Goal: Task Accomplishment & Management: Manage account settings

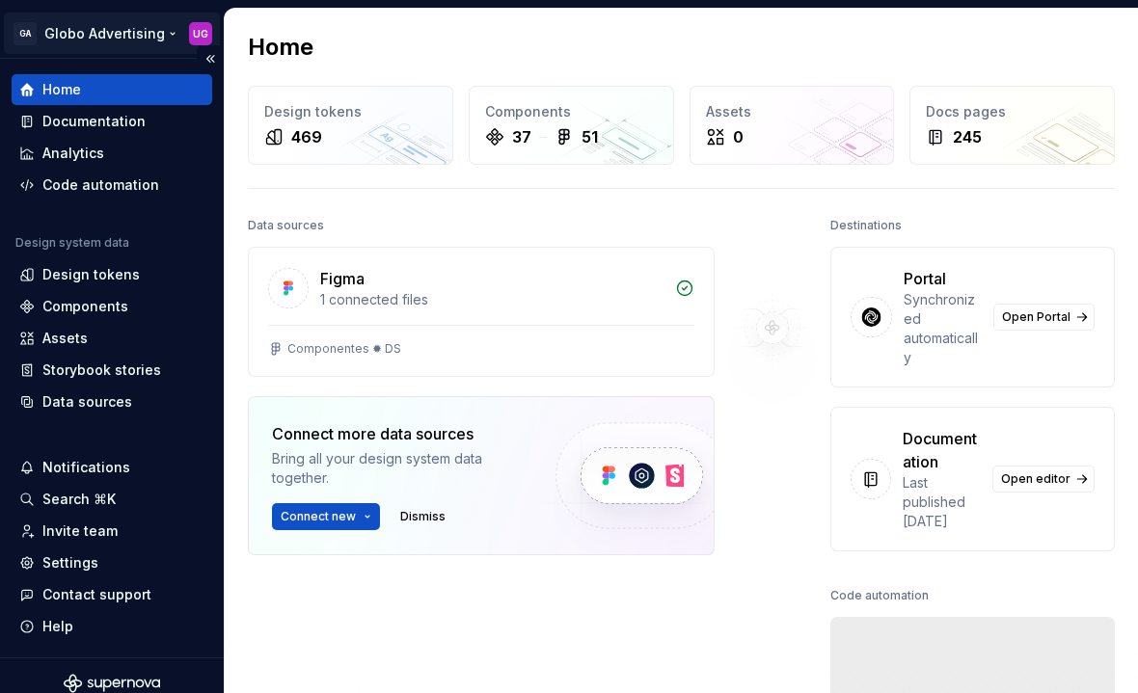
click at [189, 35] on html "GA Globo Advertising UG Home Documentation Analytics Code automation Design sys…" at bounding box center [569, 346] width 1138 height 693
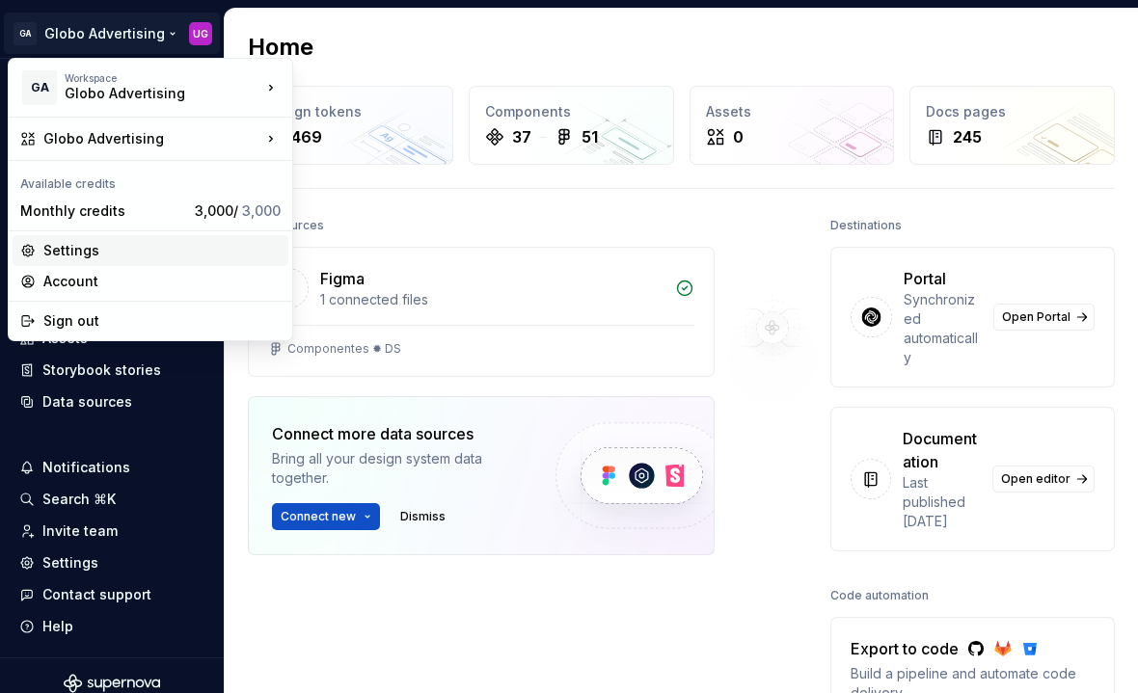
click at [93, 247] on div "Settings" at bounding box center [161, 250] width 237 height 19
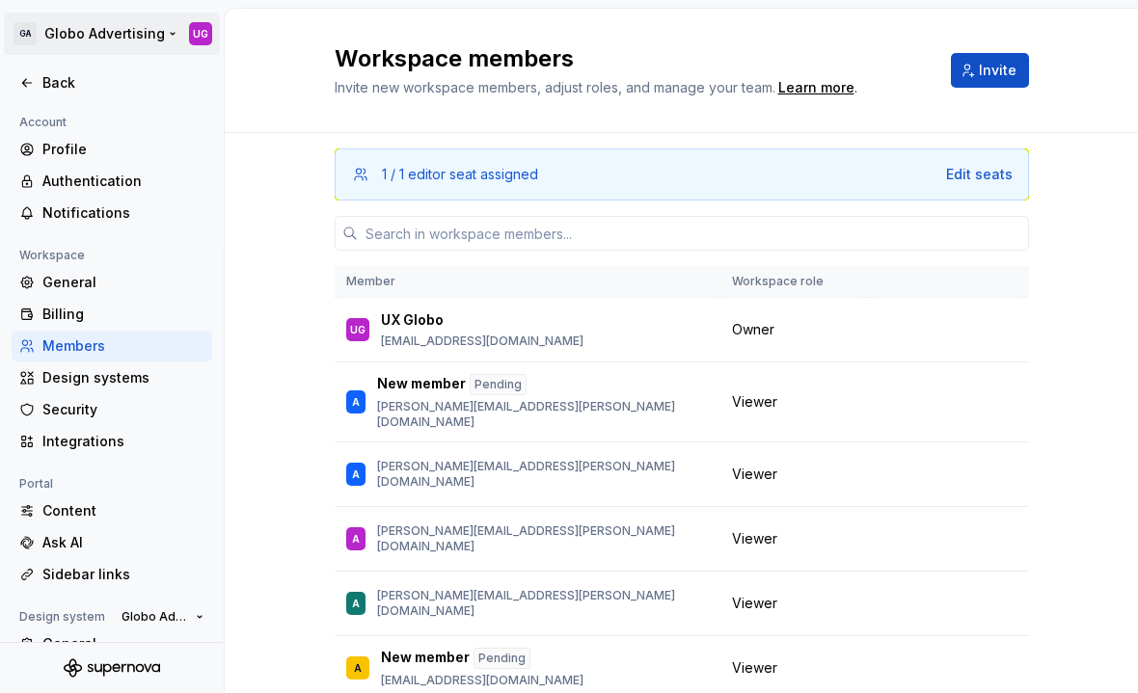
click at [116, 39] on html "GA Globo Advertising UG Back Account Profile Authentication Notifications Works…" at bounding box center [569, 346] width 1138 height 693
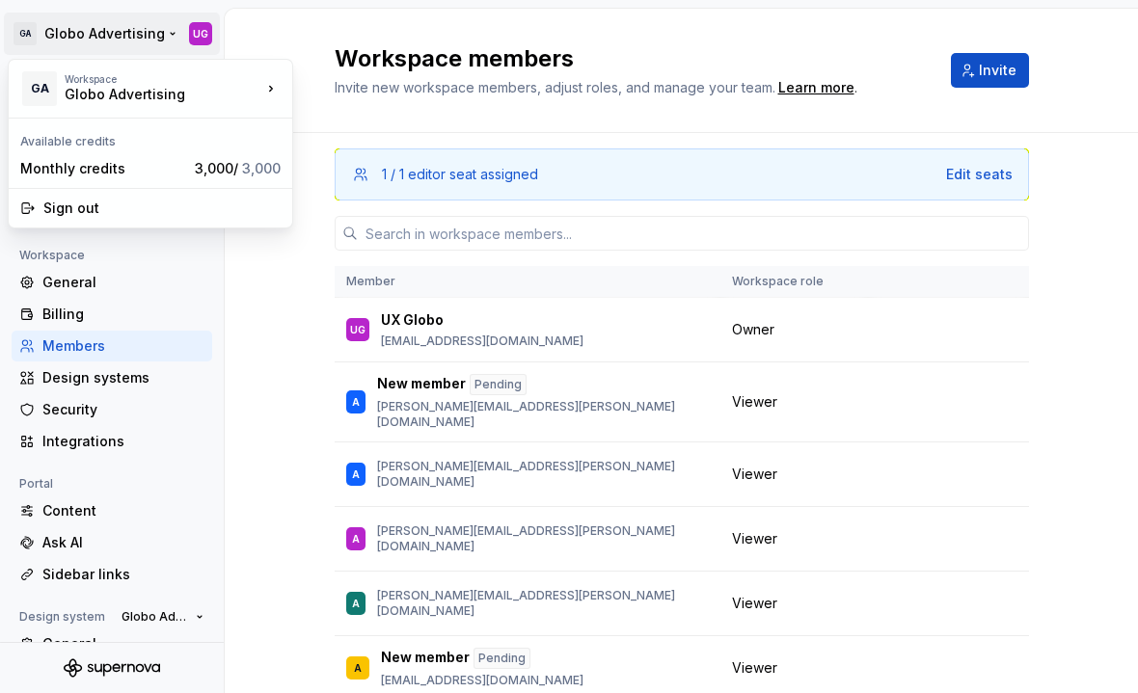
click at [142, 37] on html "GA Globo Advertising UG Back Account Profile Authentication Notifications Works…" at bounding box center [569, 346] width 1138 height 693
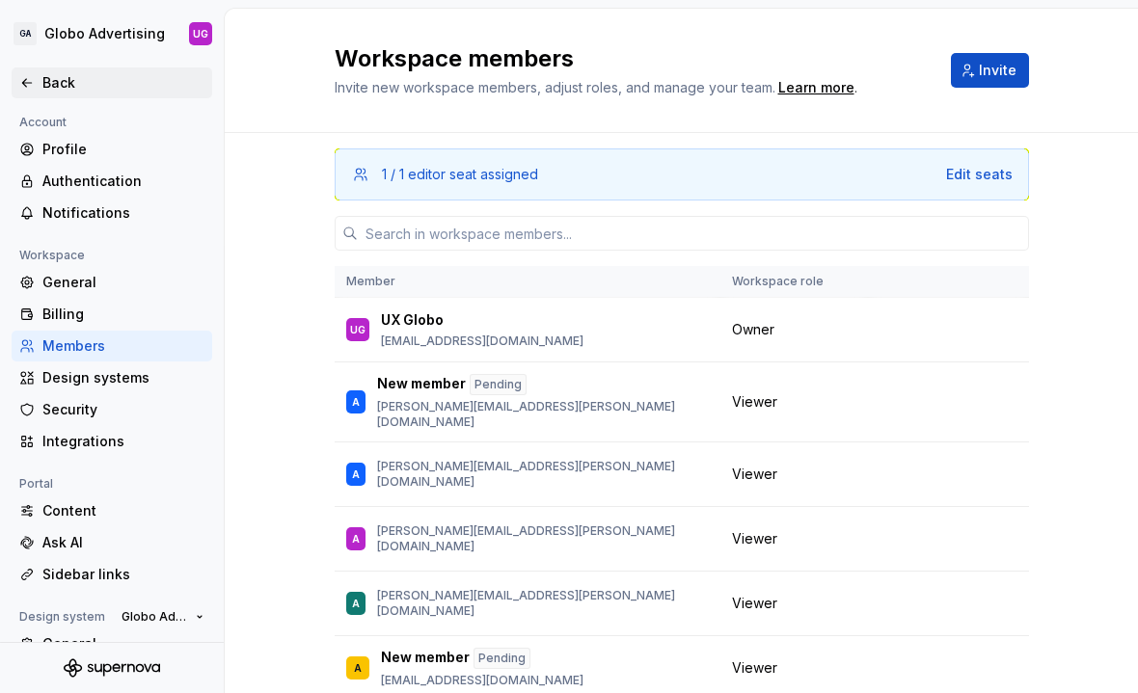
click at [33, 85] on icon at bounding box center [26, 82] width 15 height 15
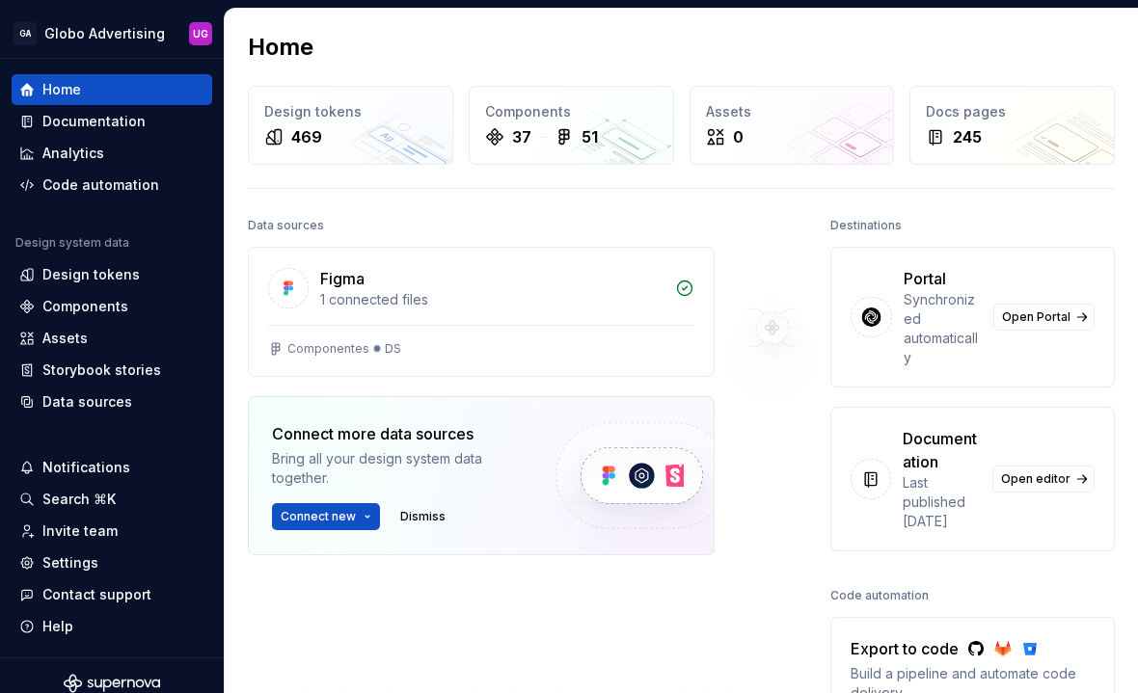
click at [712, 221] on img at bounding box center [772, 327] width 156 height 231
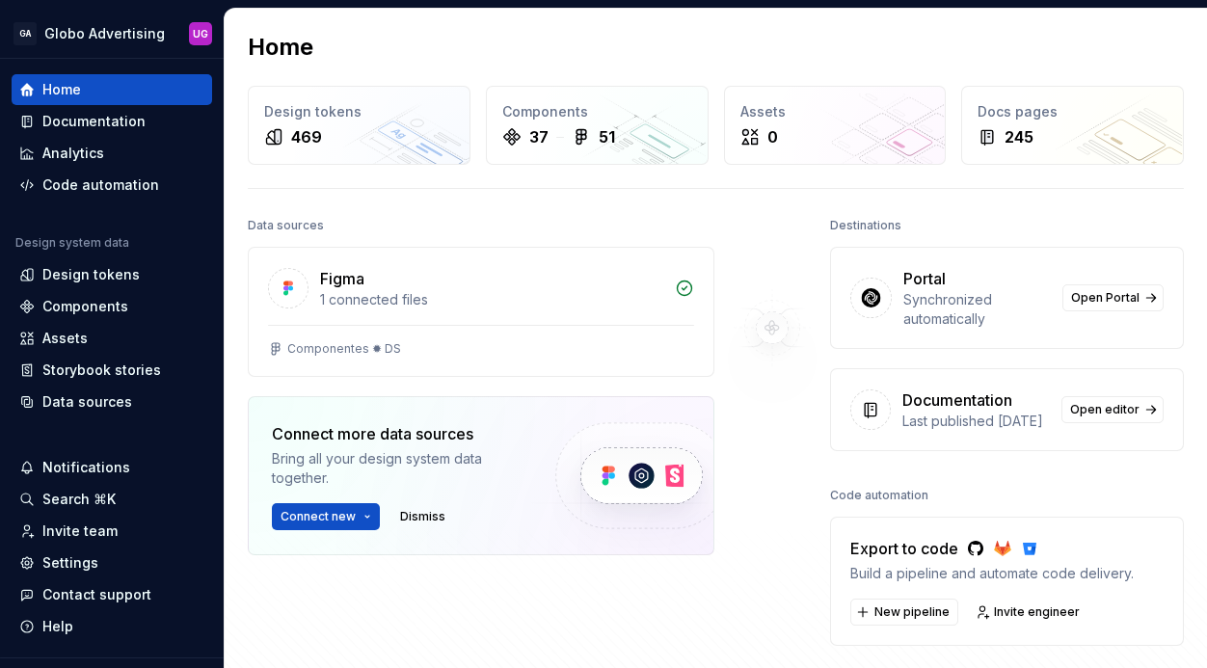
click at [509, 49] on div "Home" at bounding box center [716, 47] width 936 height 31
click at [262, 45] on h2 "Home" at bounding box center [281, 47] width 66 height 31
click at [348, 45] on div "Home" at bounding box center [716, 47] width 936 height 31
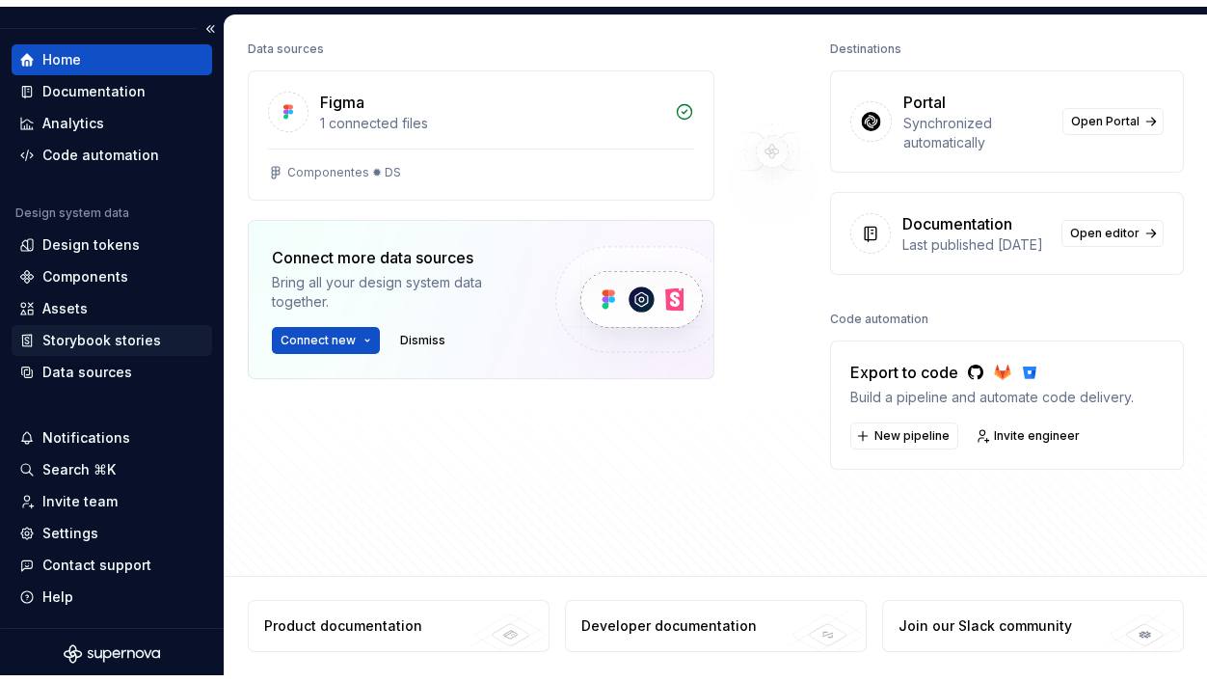
scroll to position [41, 0]
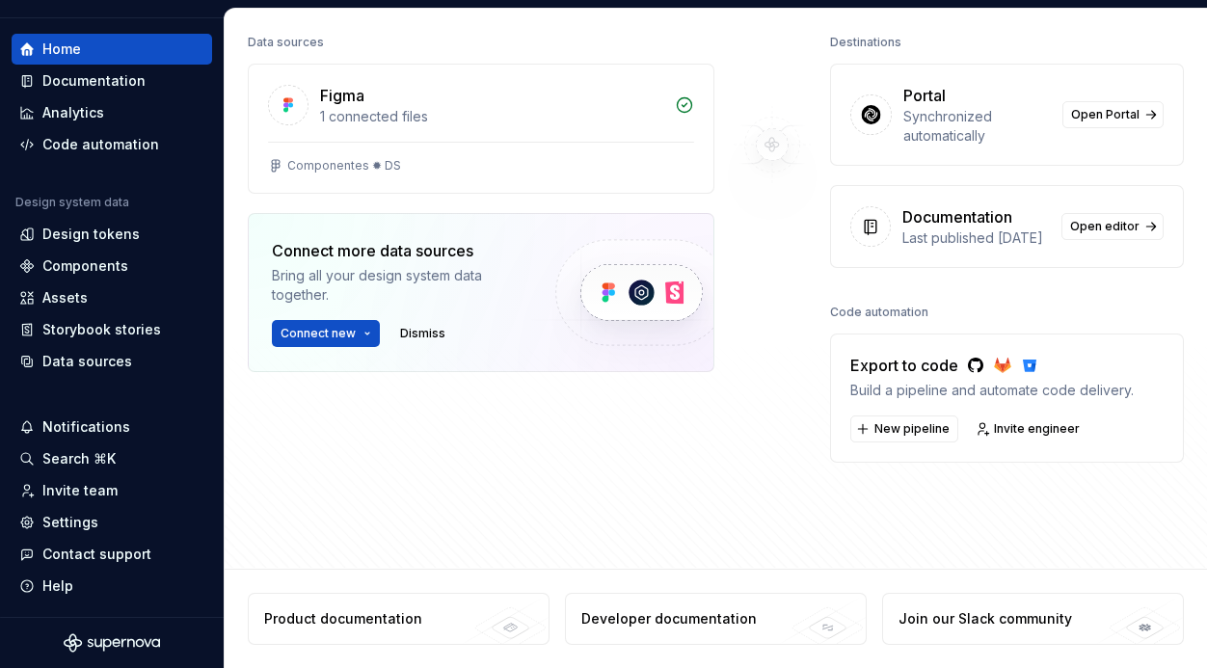
click at [910, 513] on div "Data sources Figma 1 connected files Componentes ✹ DS Connect more data sources…" at bounding box center [716, 287] width 936 height 517
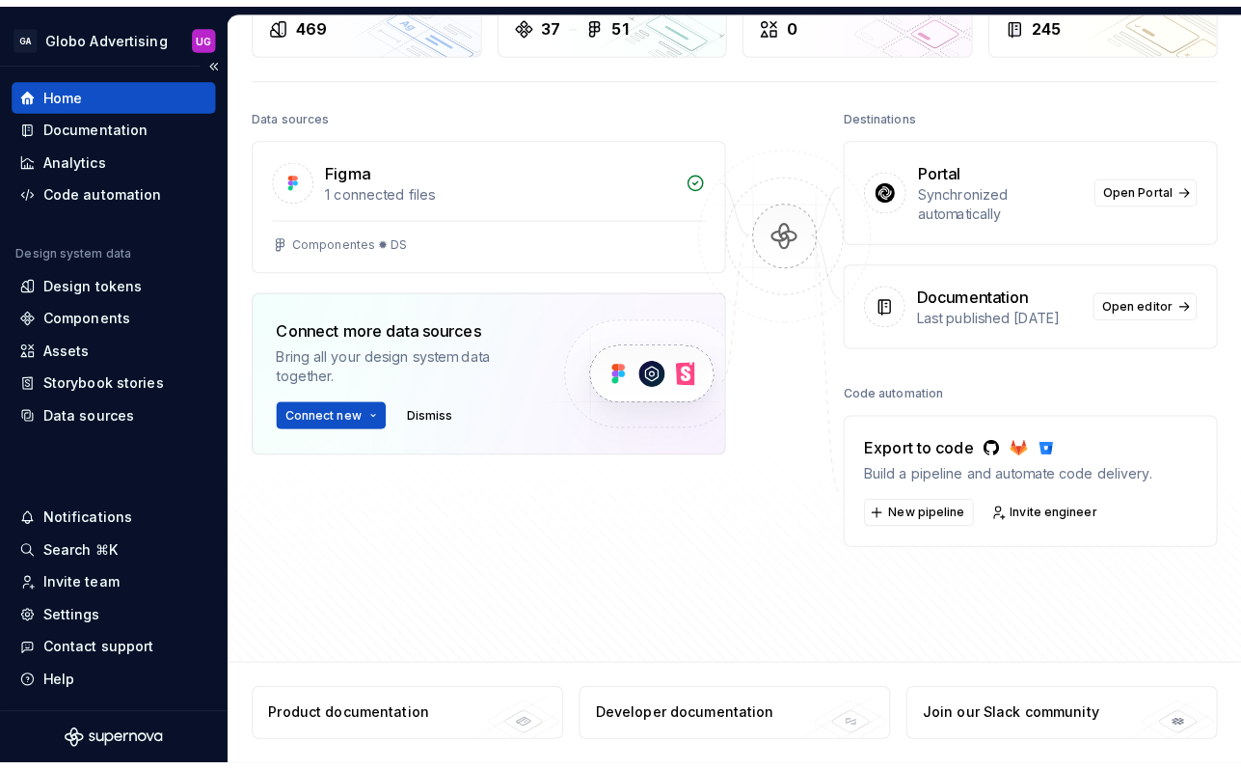
scroll to position [122, 0]
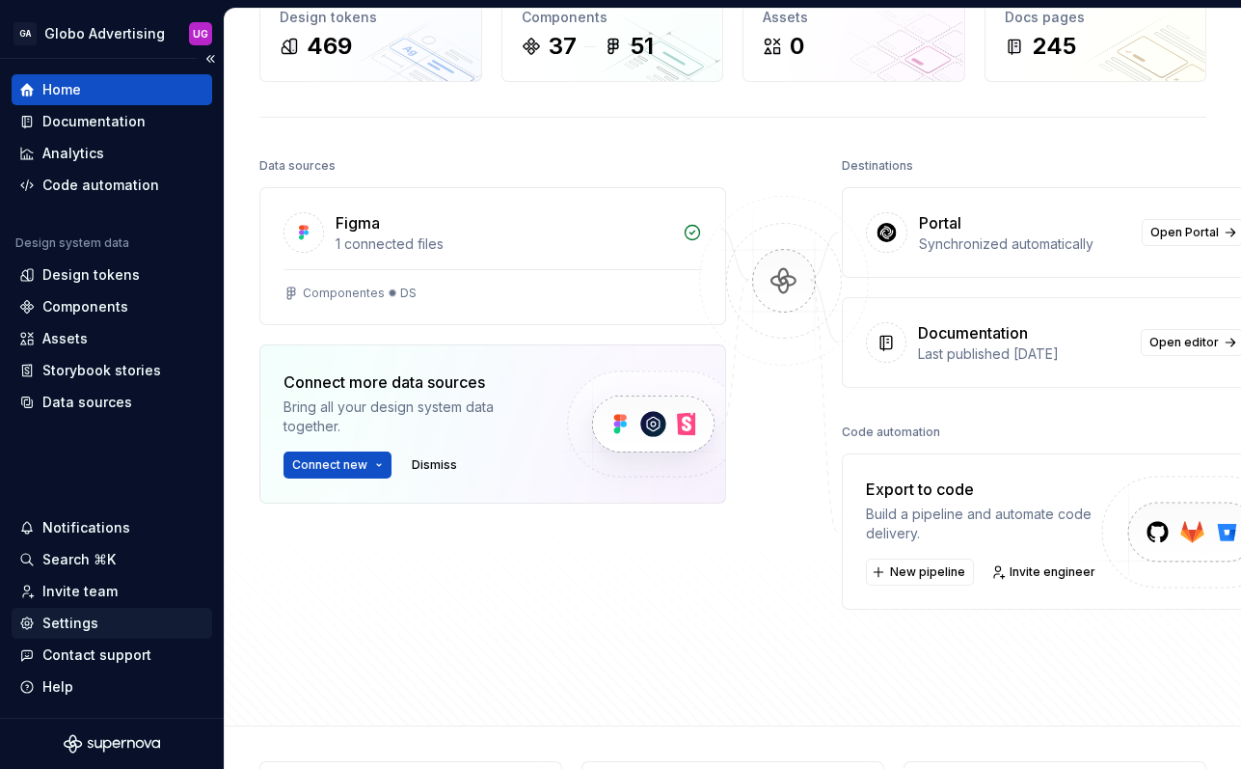
click at [73, 619] on div "Settings" at bounding box center [70, 622] width 56 height 19
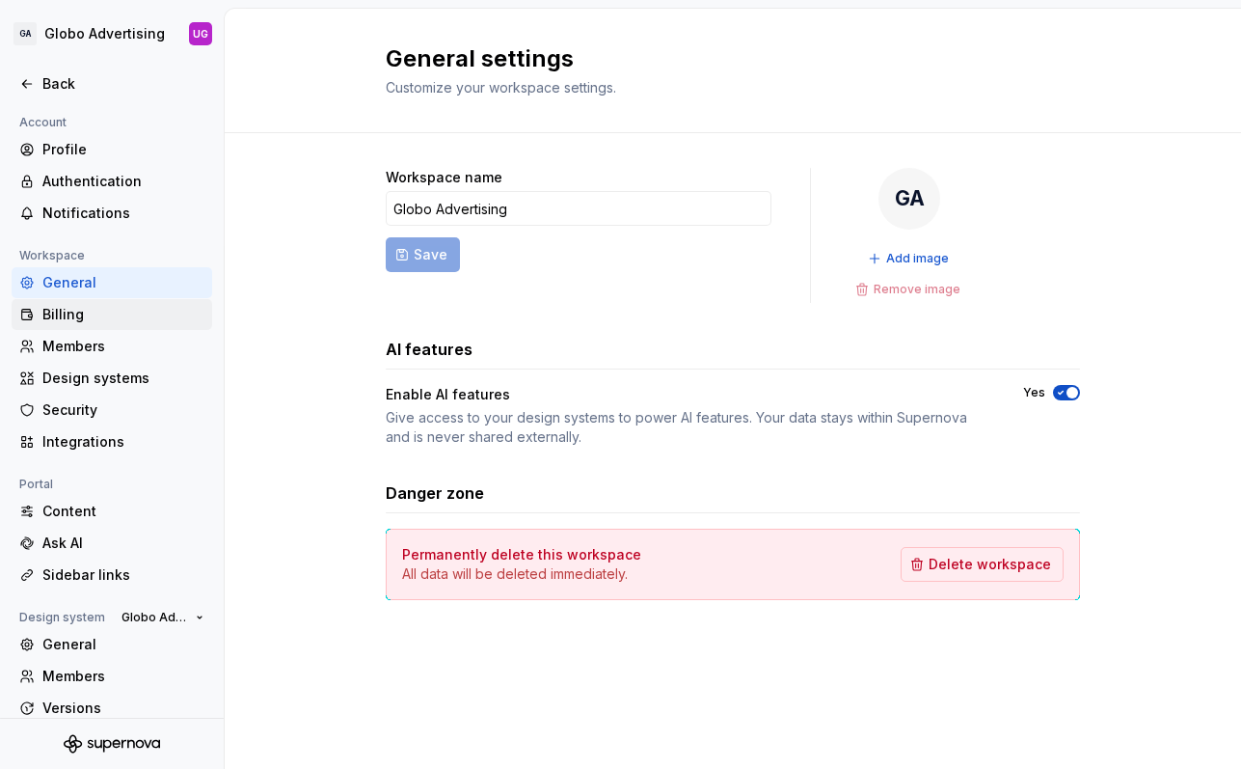
click at [83, 312] on div "Billing" at bounding box center [123, 314] width 162 height 19
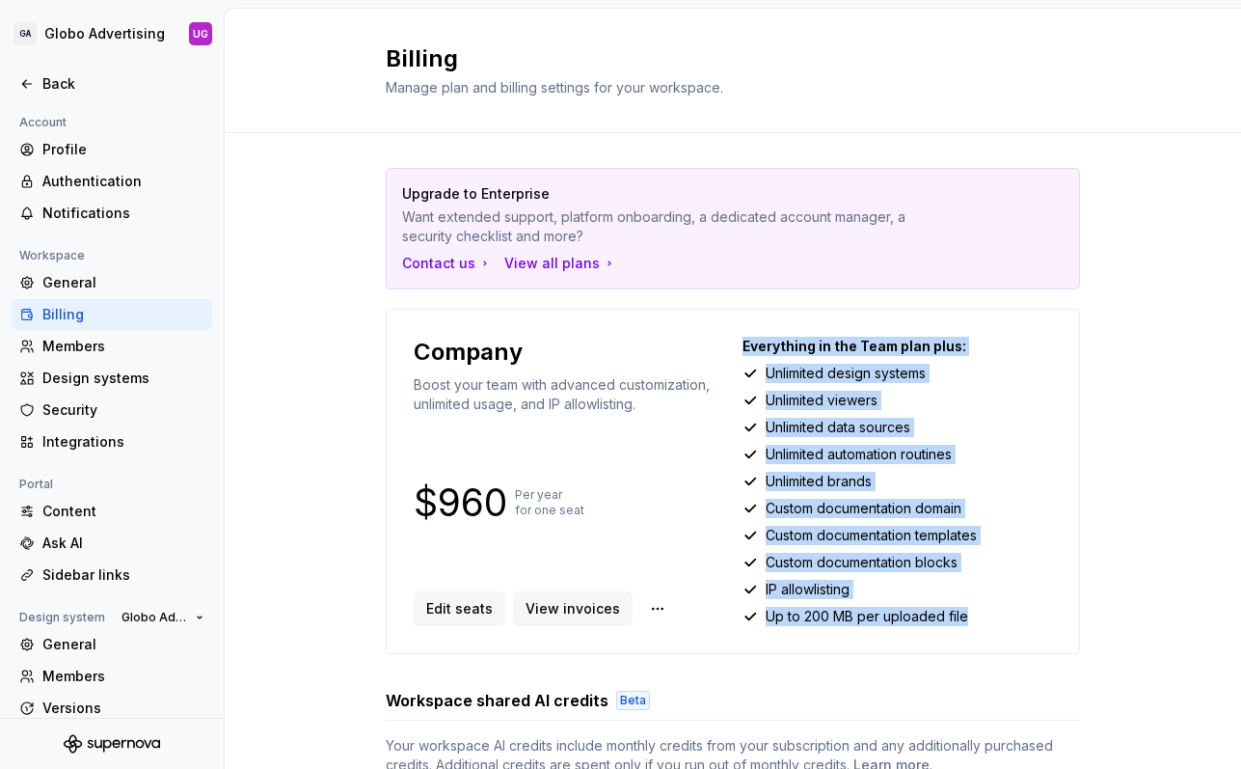
drag, startPoint x: 736, startPoint y: 346, endPoint x: 1002, endPoint y: 635, distance: 392.4
click at [1002, 635] on div "Company Boost your team with advanced customization, unlimited usage, and IP al…" at bounding box center [733, 481] width 694 height 345
click at [1001, 630] on div "Company Boost your team with advanced customization, unlimited usage, and IP al…" at bounding box center [733, 481] width 694 height 345
drag, startPoint x: 973, startPoint y: 616, endPoint x: 729, endPoint y: 347, distance: 363.2
click at [729, 347] on div "Company Boost your team with advanced customization, unlimited usage, and IP al…" at bounding box center [733, 481] width 638 height 289
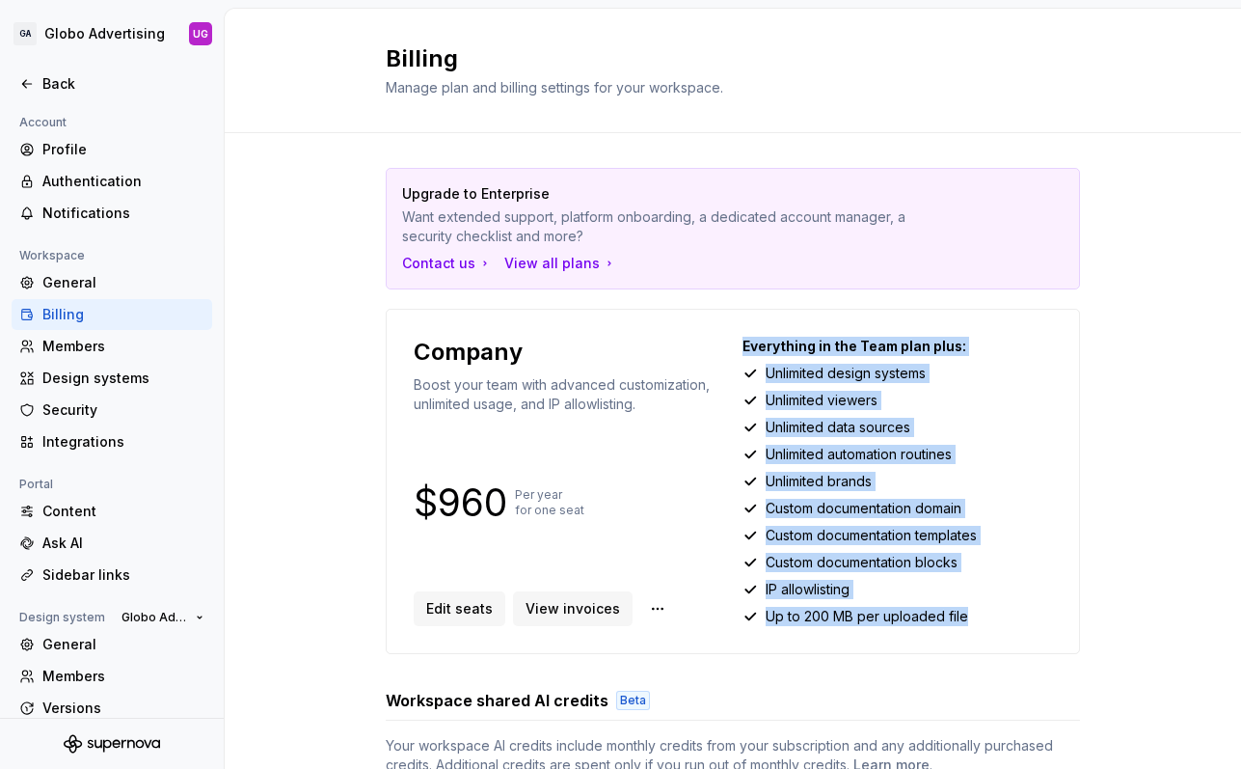
click at [734, 343] on div "Company Boost your team with advanced customization, unlimited usage, and IP al…" at bounding box center [733, 481] width 638 height 289
drag, startPoint x: 736, startPoint y: 341, endPoint x: 960, endPoint y: 622, distance: 359.5
click at [960, 622] on div "Everything in the Team plan plus: Unlimited design systems Unlimited viewers Un…" at bounding box center [898, 481] width 310 height 289
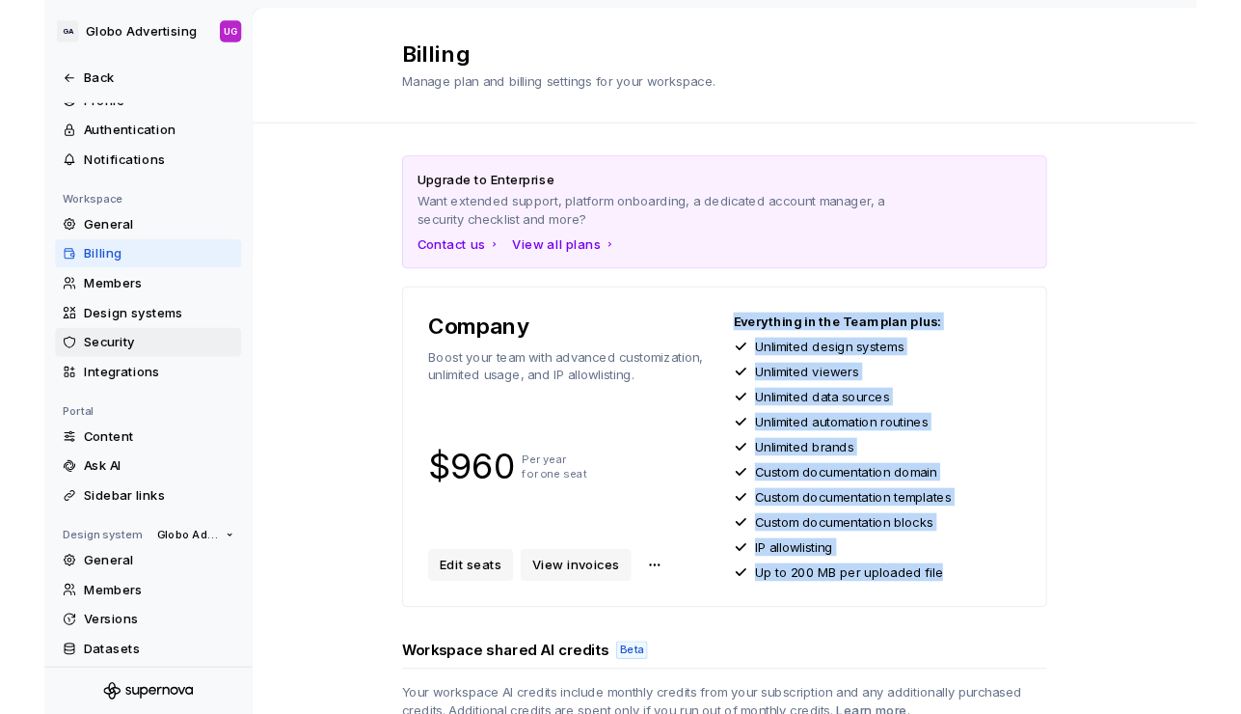
scroll to position [81, 0]
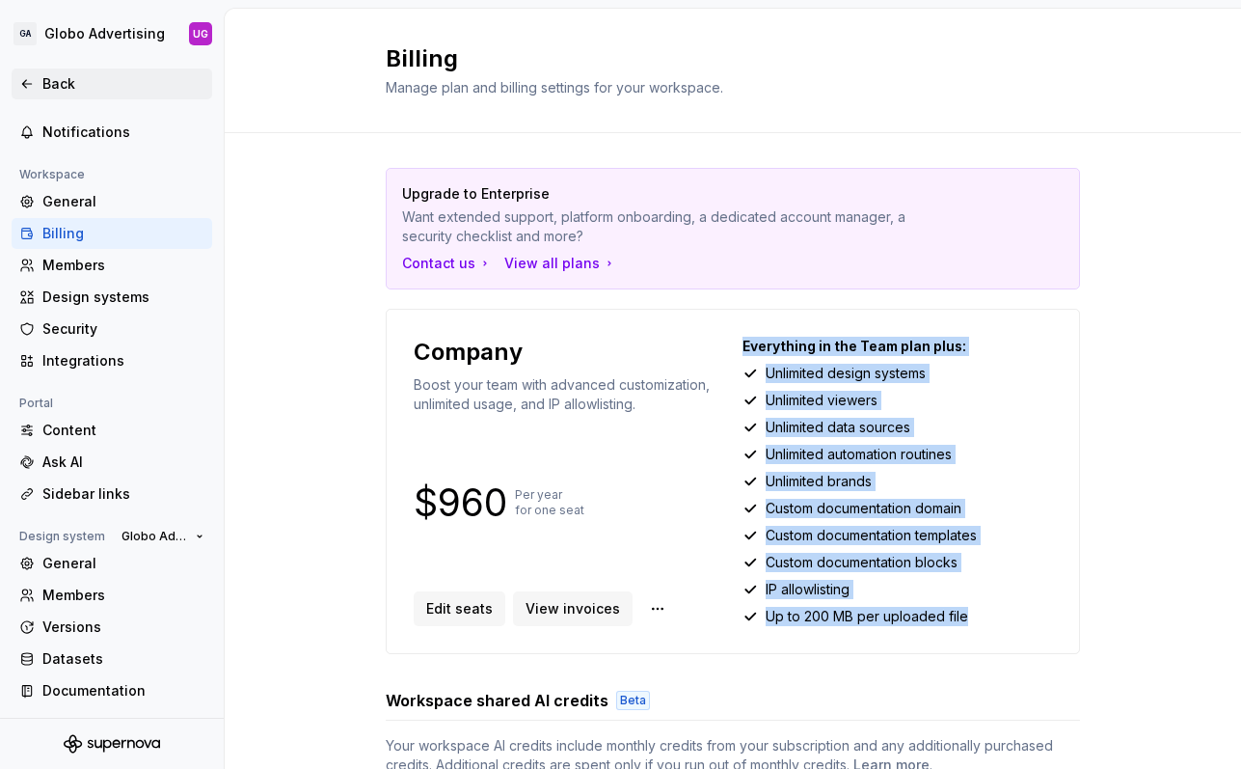
click at [30, 88] on icon at bounding box center [26, 83] width 15 height 15
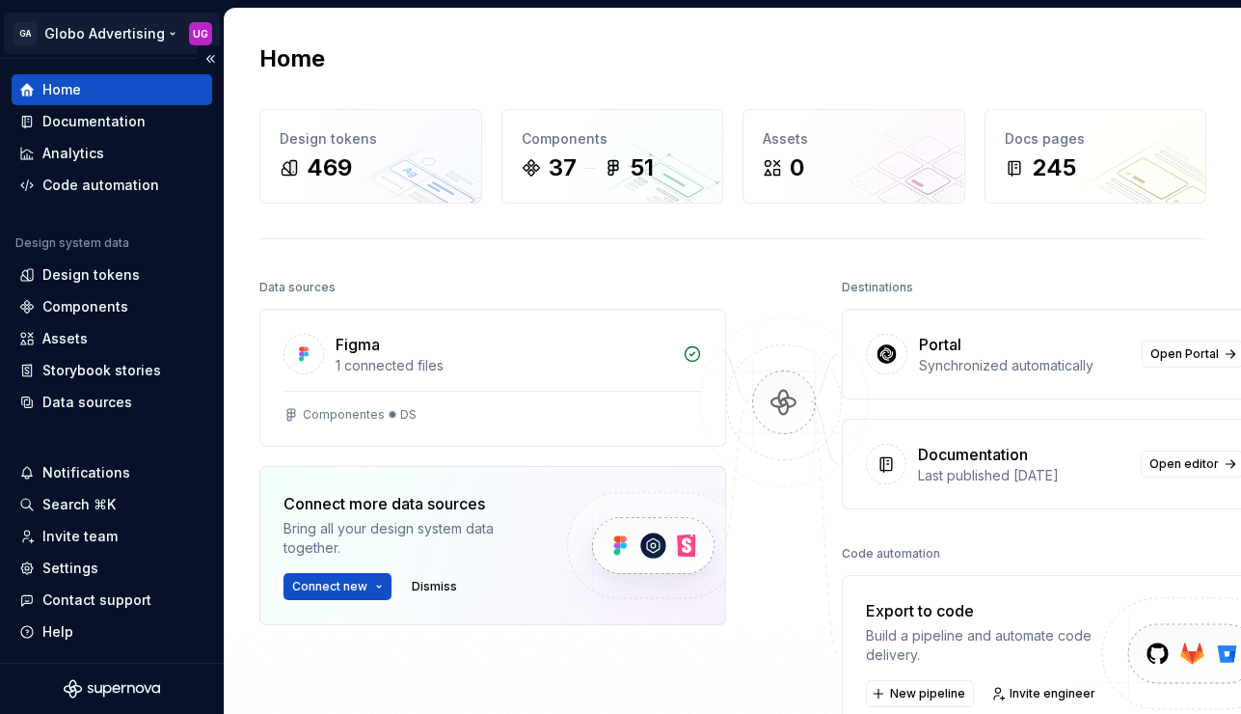
click at [94, 25] on html "GA Globo Advertising UG Home Documentation Analytics Code automation Design sys…" at bounding box center [620, 357] width 1241 height 714
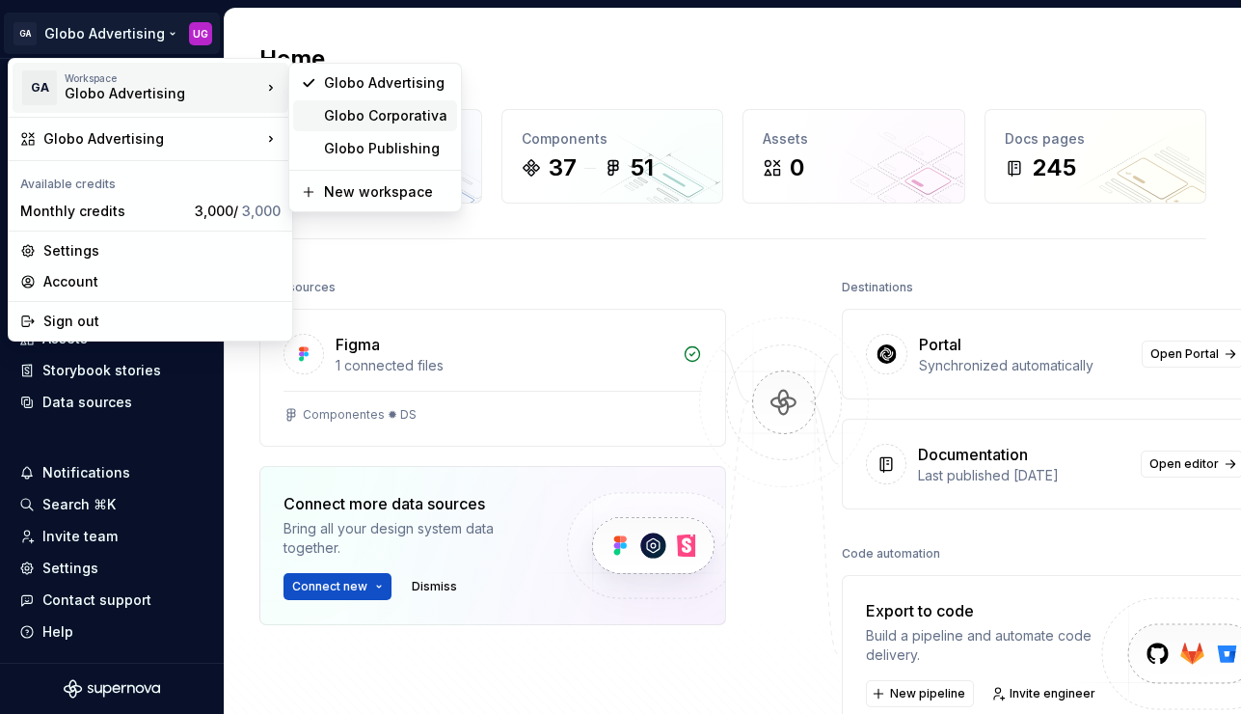
click at [360, 121] on div "Globo Corporativa" at bounding box center [386, 115] width 125 height 19
